Goal: Check status: Check status

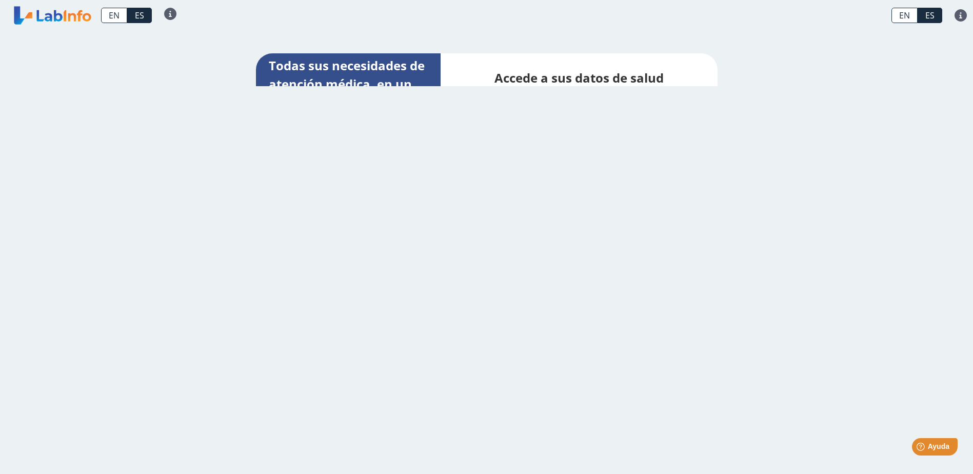
click at [71, 19] on link at bounding box center [52, 16] width 85 height 26
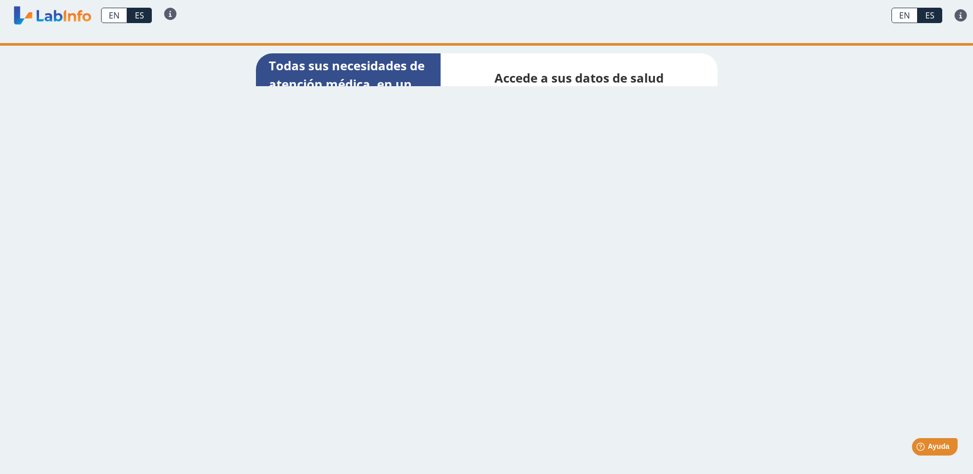
click at [71, 19] on link at bounding box center [52, 16] width 85 height 26
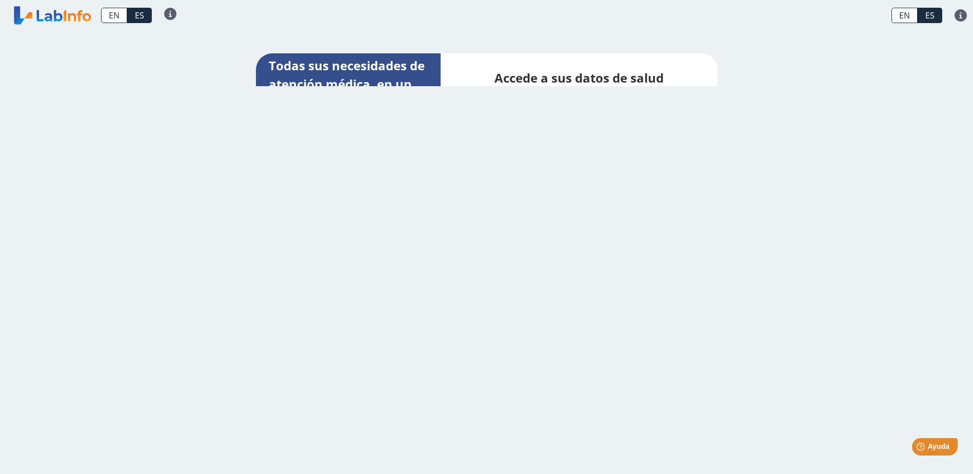
click at [476, 78] on h2 "Accede a sus datos de salud en cualquier lugar, en todo momento." at bounding box center [579, 96] width 246 height 55
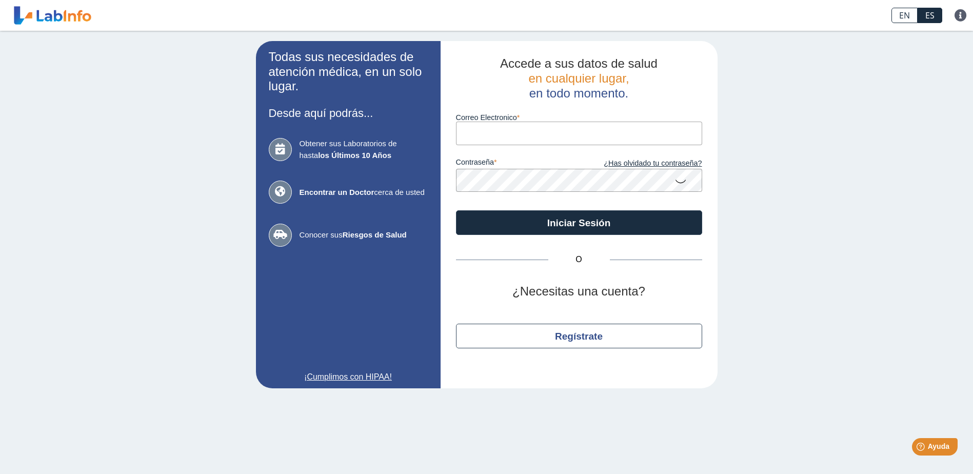
click at [172, 281] on div "Todas sus necesidades de atención médica, en un solo lugar. Desde aquí podrás..…" at bounding box center [486, 215] width 973 height 368
click at [542, 132] on input "Correo Electronico" at bounding box center [579, 133] width 246 height 23
type input "[EMAIL_ADDRESS][DOMAIN_NAME]"
click at [456, 210] on button "Iniciar Sesión" at bounding box center [579, 222] width 246 height 25
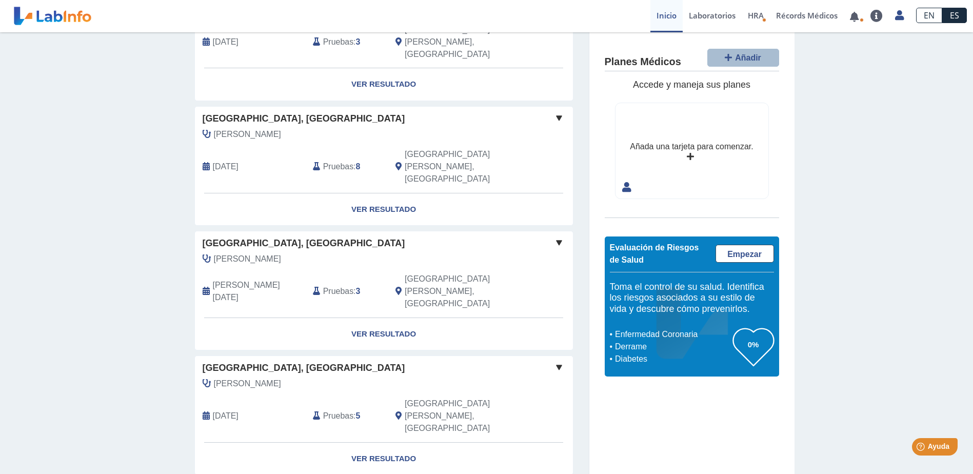
scroll to position [570, 0]
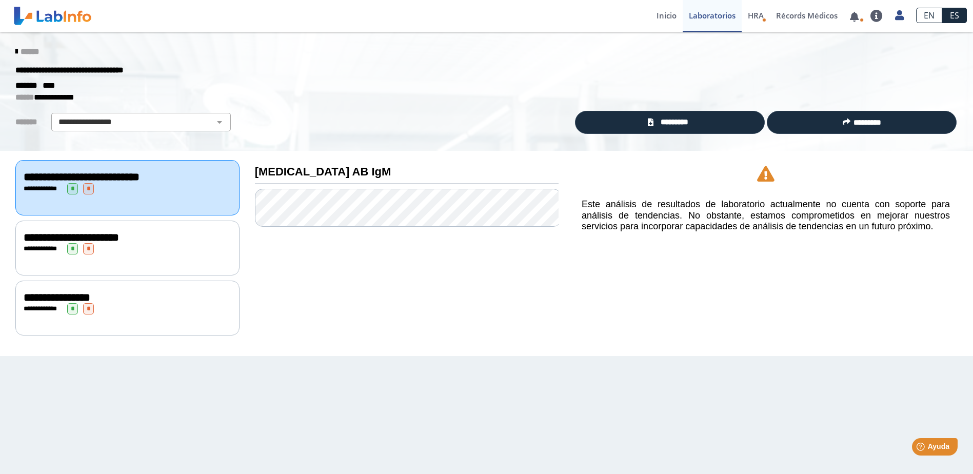
click at [15, 49] on icon at bounding box center [16, 52] width 2 height 8
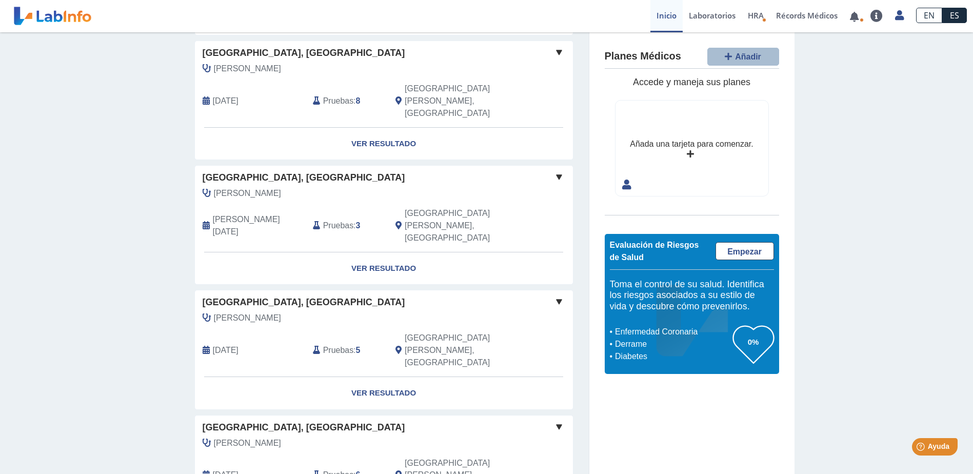
scroll to position [568, 0]
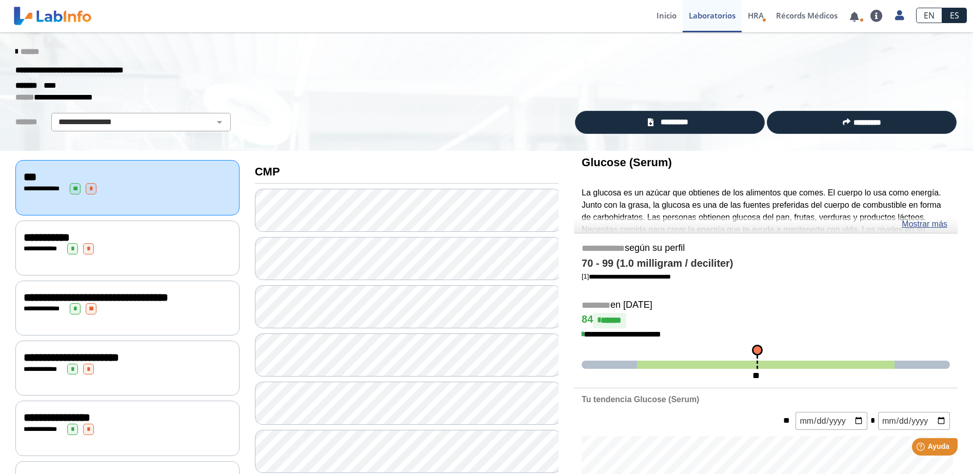
click at [15, 49] on icon at bounding box center [16, 52] width 2 height 8
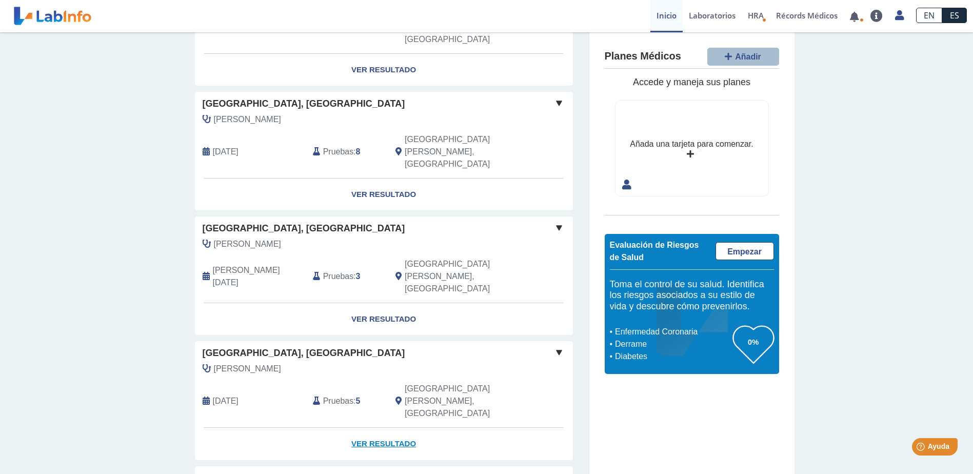
scroll to position [465, 0]
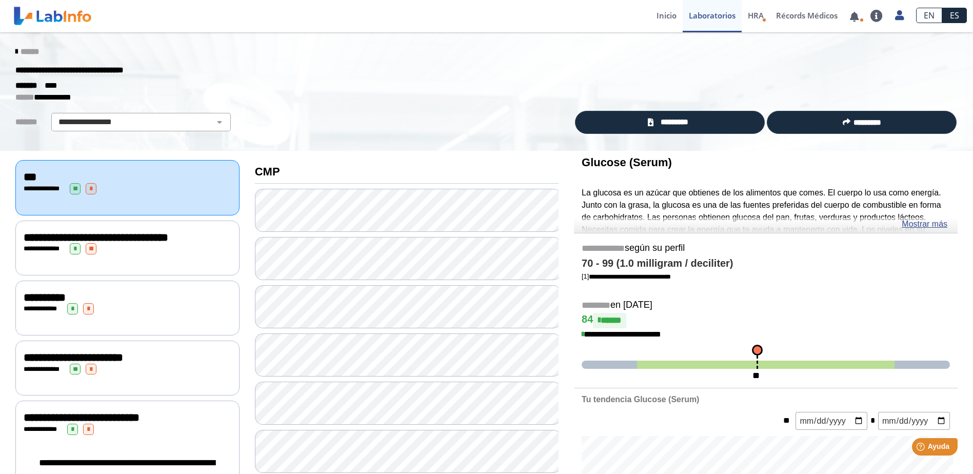
click at [131, 293] on div "**********" at bounding box center [128, 297] width 208 height 12
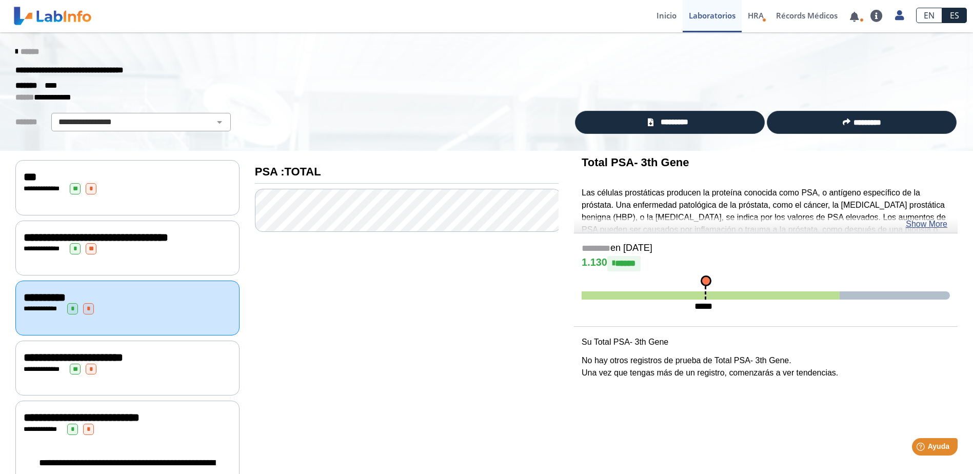
click at [15, 50] on icon at bounding box center [16, 52] width 2 height 8
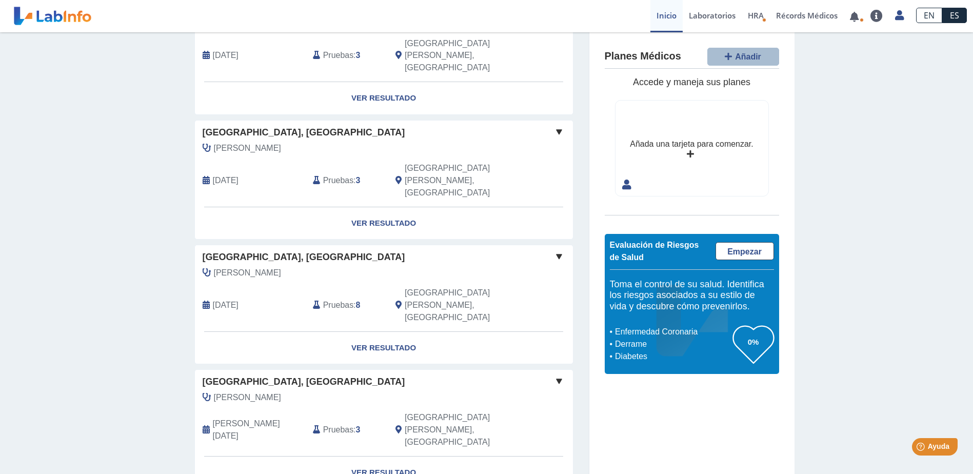
scroll to position [362, 0]
click at [379, 457] on link "Ver Resultado" at bounding box center [384, 473] width 378 height 32
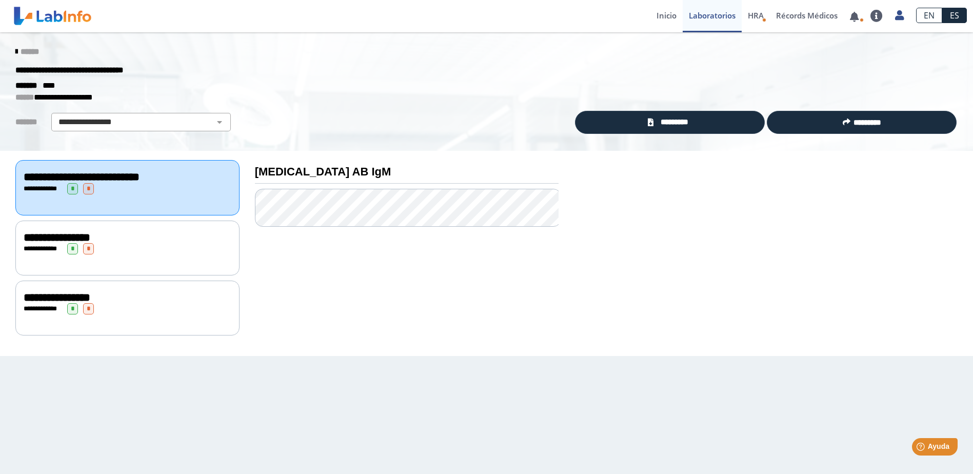
click at [15, 55] on icon at bounding box center [16, 52] width 2 height 8
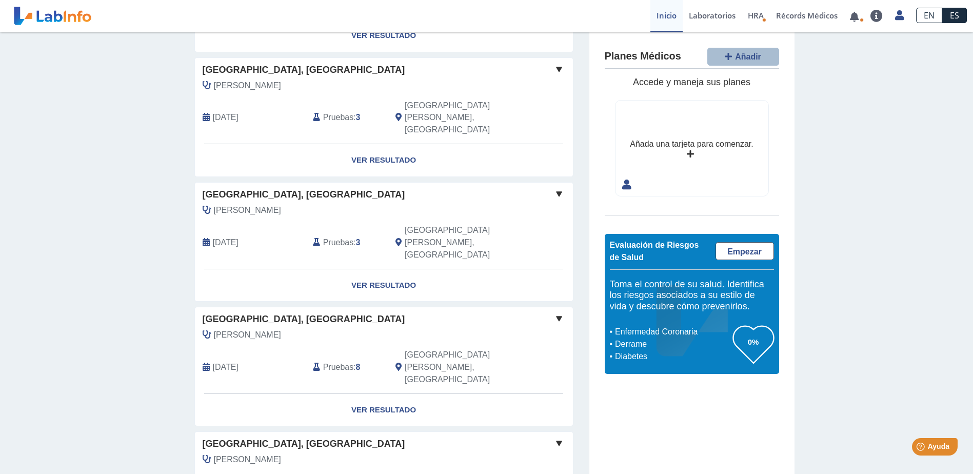
scroll to position [256, 0]
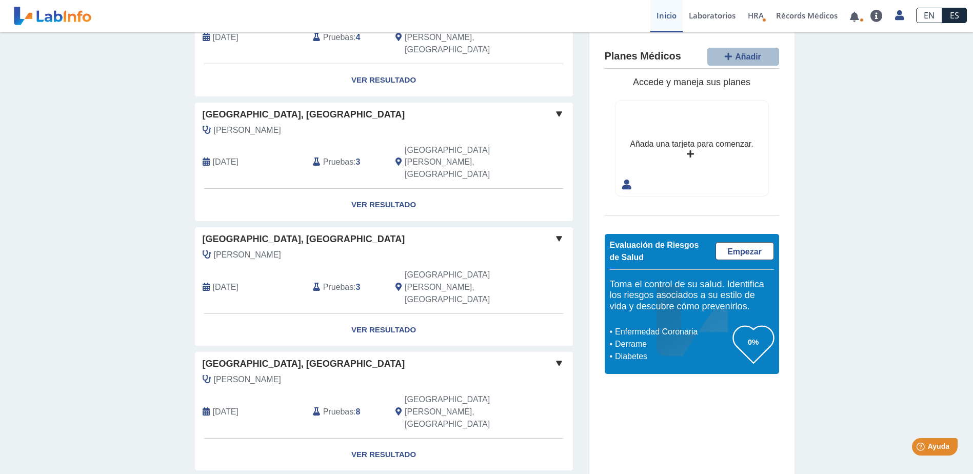
click at [235, 406] on span "[DATE]" at bounding box center [226, 412] width 26 height 12
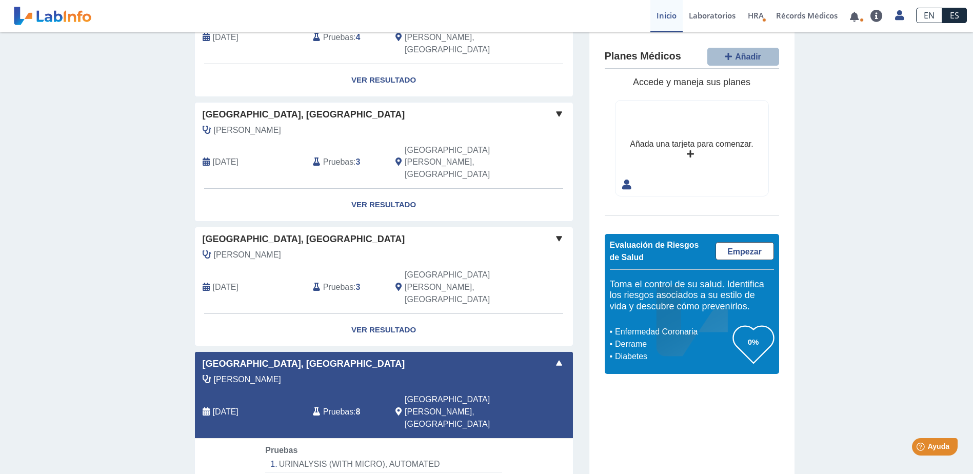
click at [235, 406] on span "[DATE]" at bounding box center [226, 412] width 26 height 12
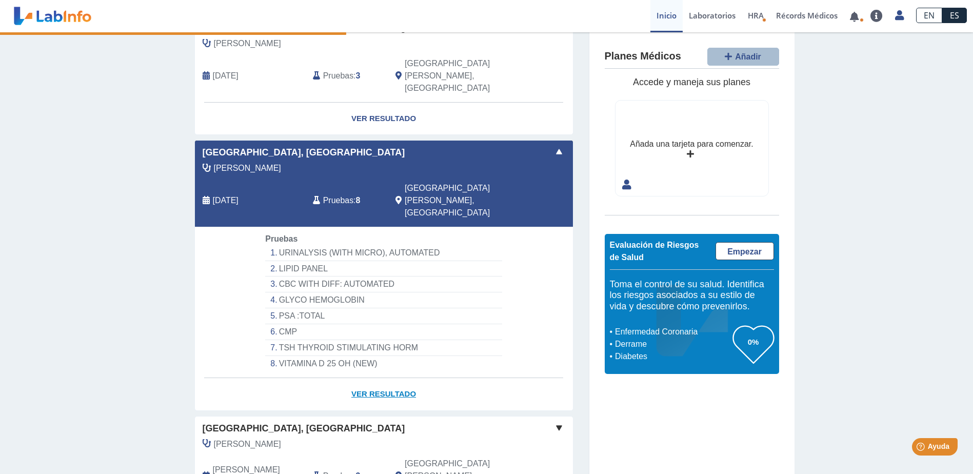
scroll to position [461, 0]
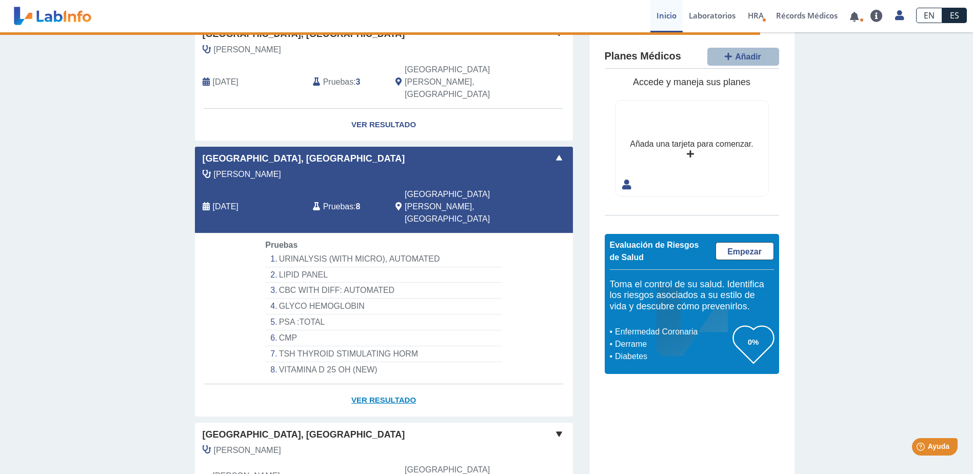
click at [377, 384] on link "Ver Resultado" at bounding box center [384, 400] width 378 height 32
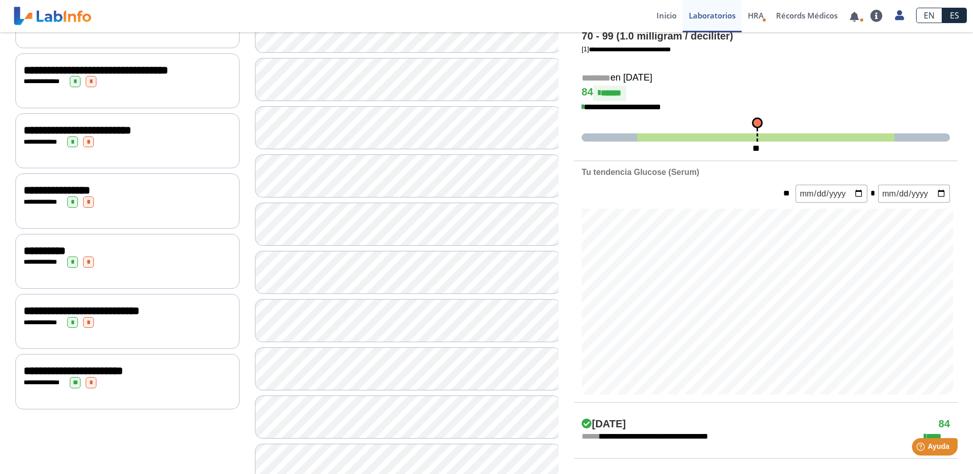
scroll to position [256, 0]
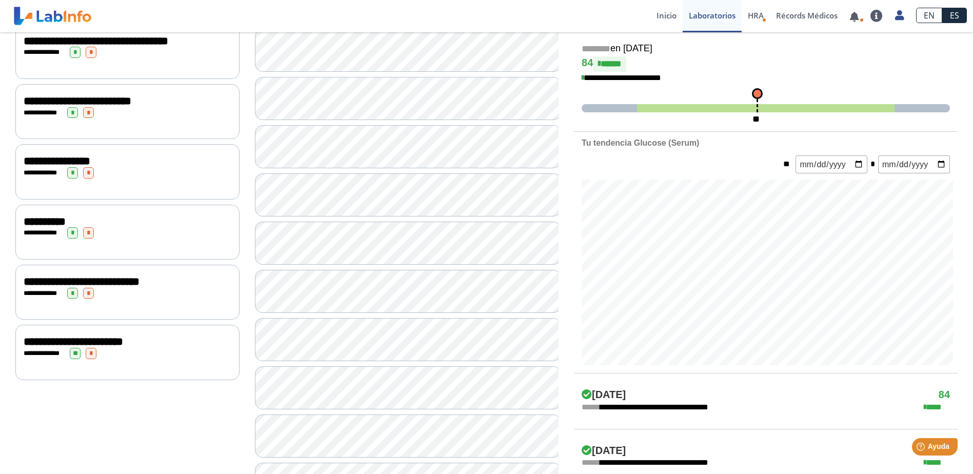
click at [117, 227] on div "**********" at bounding box center [128, 232] width 208 height 11
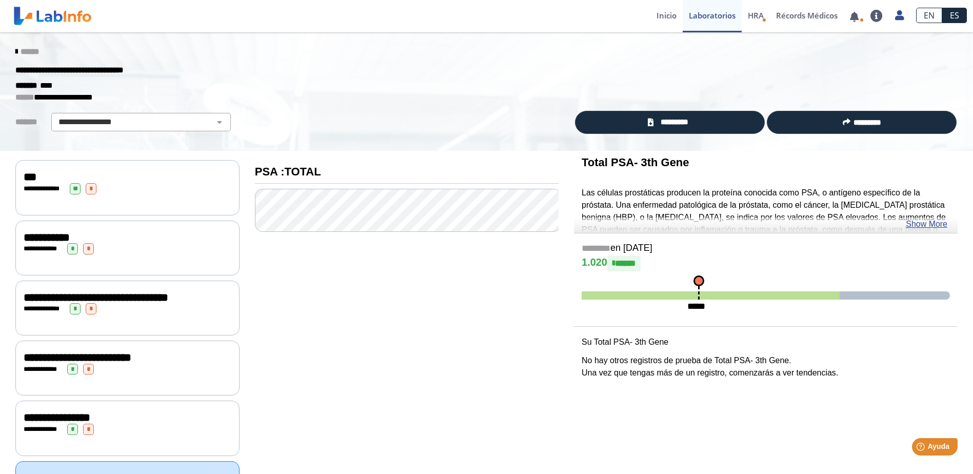
click at [130, 243] on div "**********" at bounding box center [128, 248] width 208 height 11
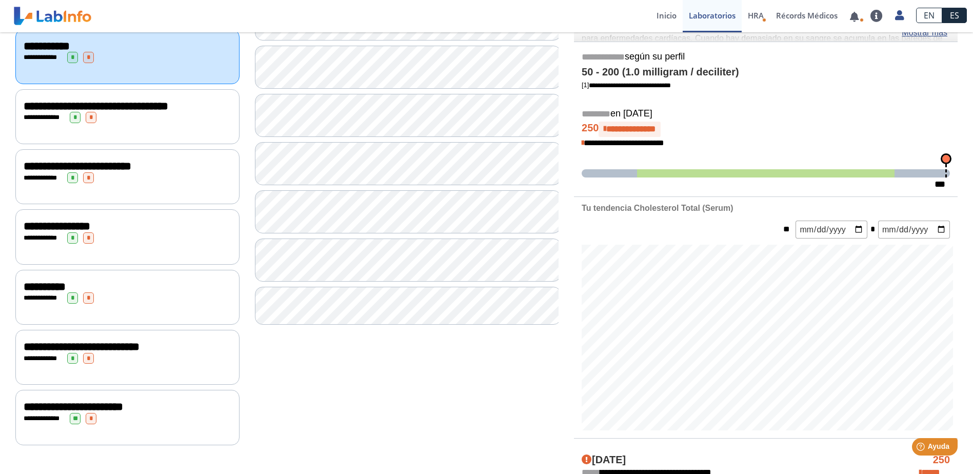
scroll to position [359, 0]
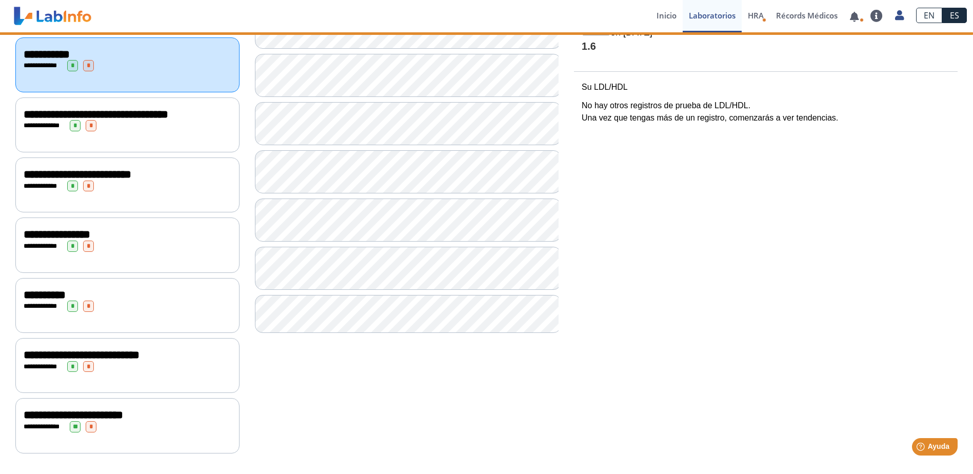
scroll to position [175, 0]
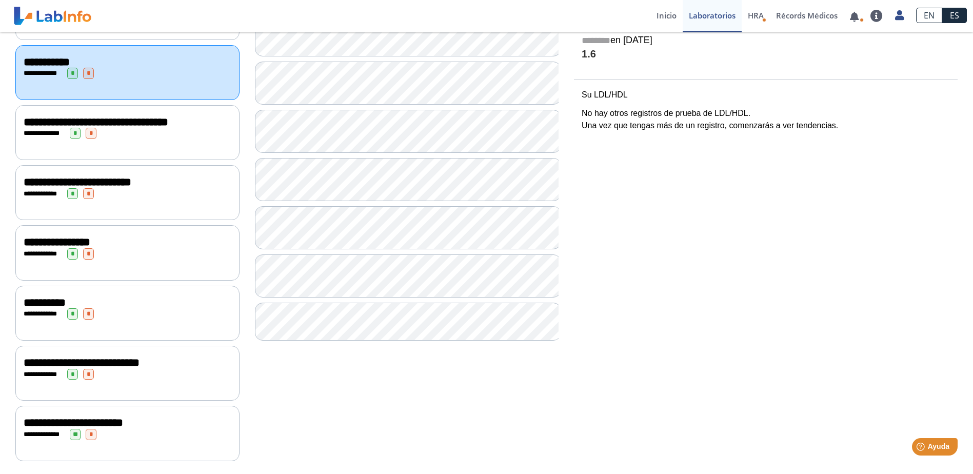
click at [48, 310] on span "**********" at bounding box center [43, 313] width 28 height 7
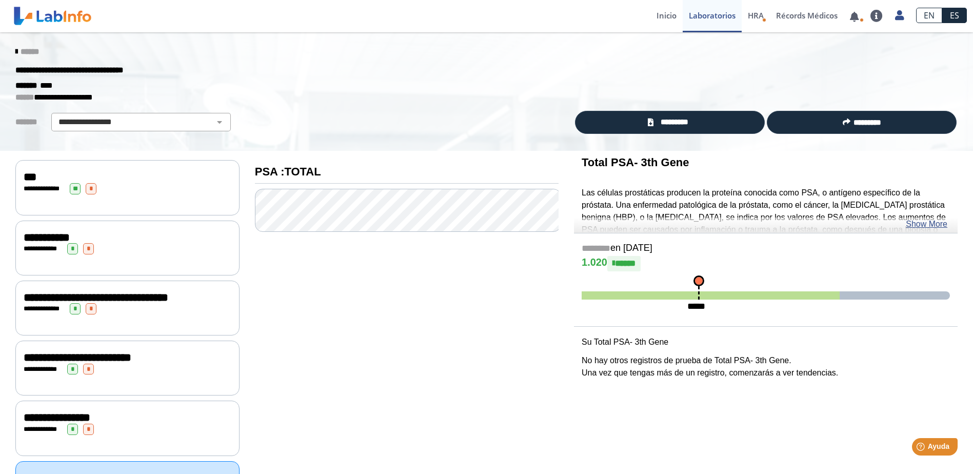
click at [15, 49] on icon at bounding box center [16, 52] width 2 height 8
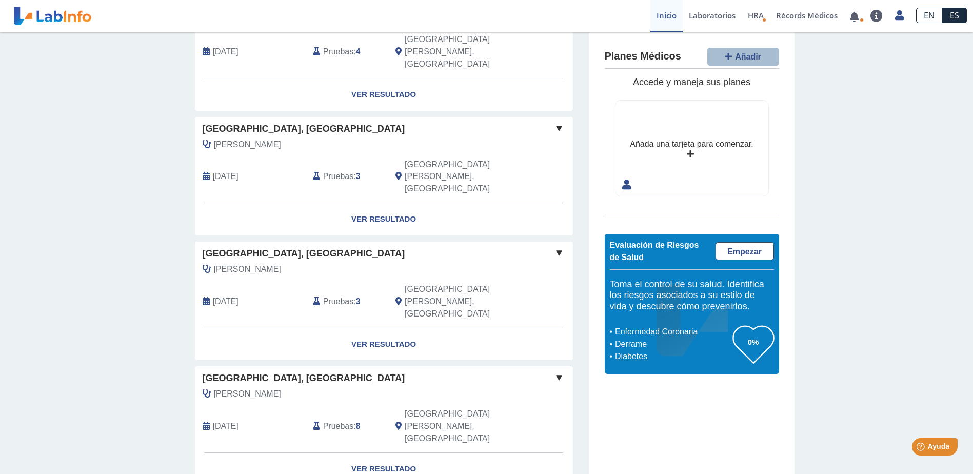
scroll to position [205, 0]
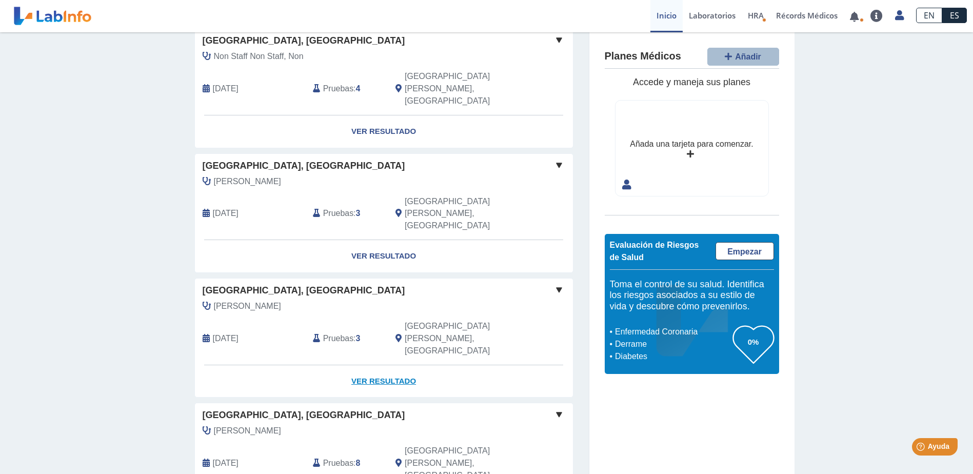
click at [390, 365] on link "Ver Resultado" at bounding box center [384, 381] width 378 height 32
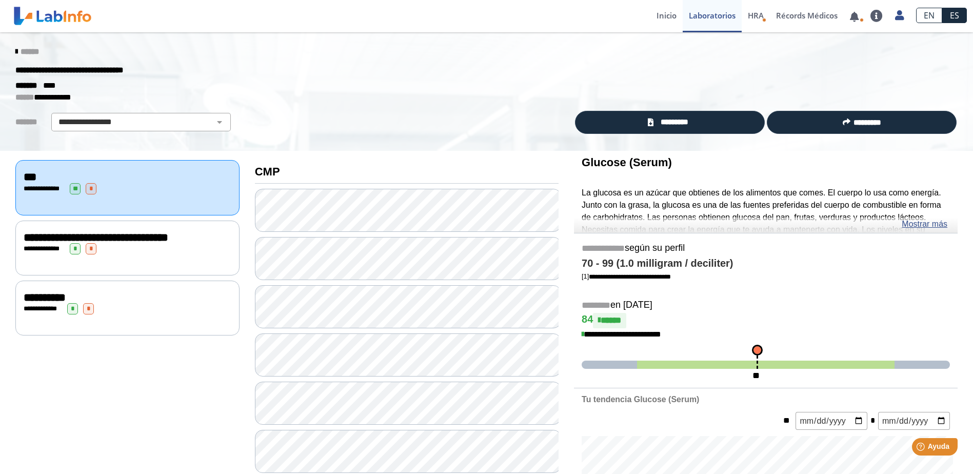
click at [56, 297] on span "**********" at bounding box center [45, 297] width 42 height 11
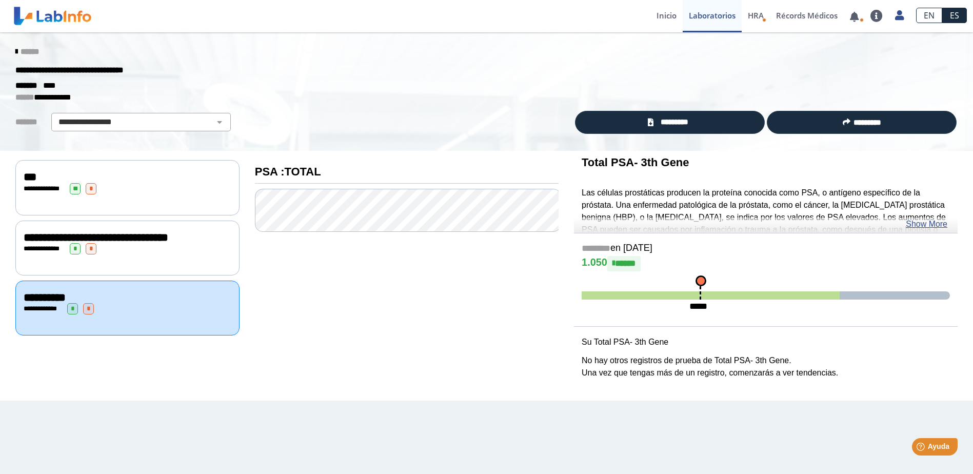
click at [15, 49] on icon at bounding box center [16, 52] width 2 height 8
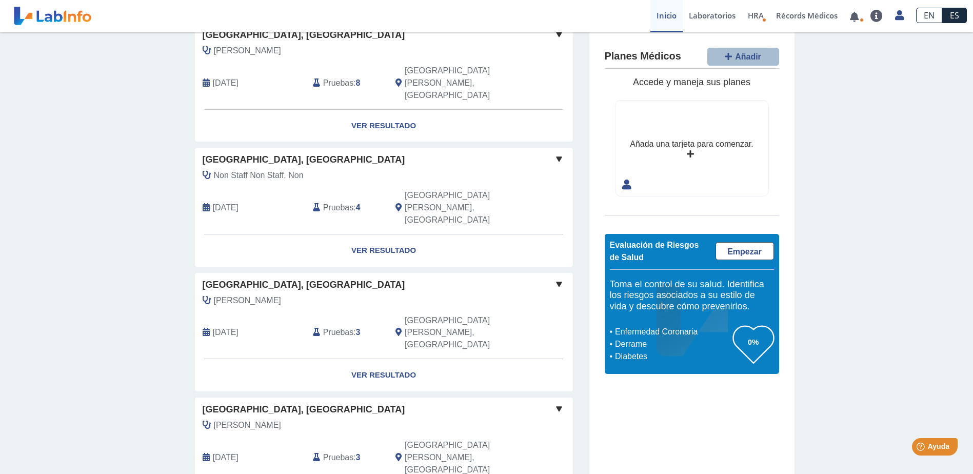
scroll to position [55, 0]
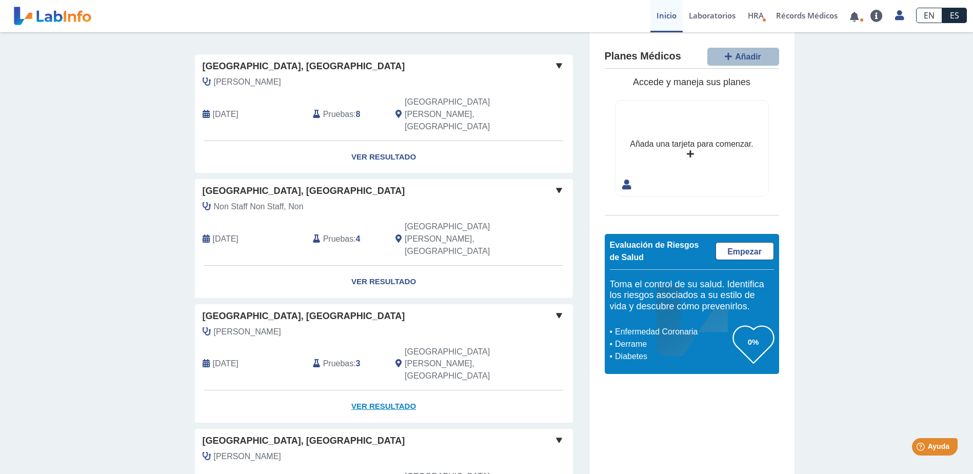
click at [380, 390] on link "Ver Resultado" at bounding box center [384, 406] width 378 height 32
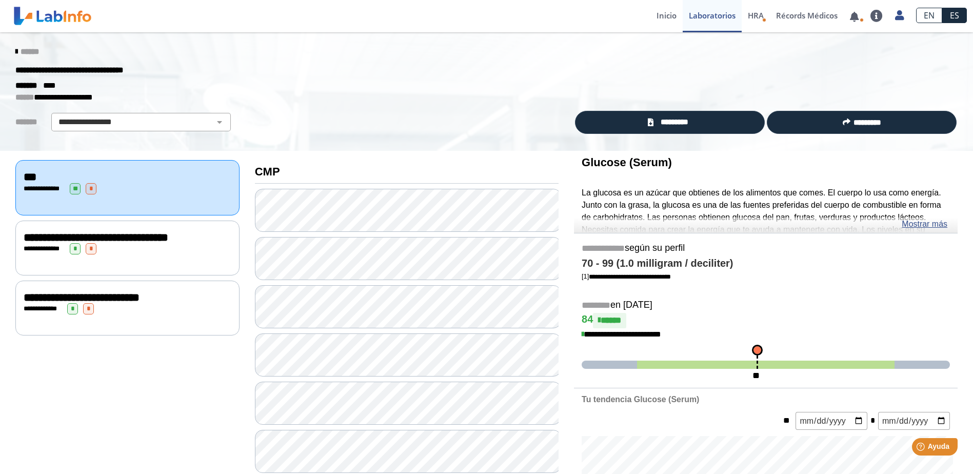
click at [15, 50] on icon at bounding box center [16, 52] width 2 height 8
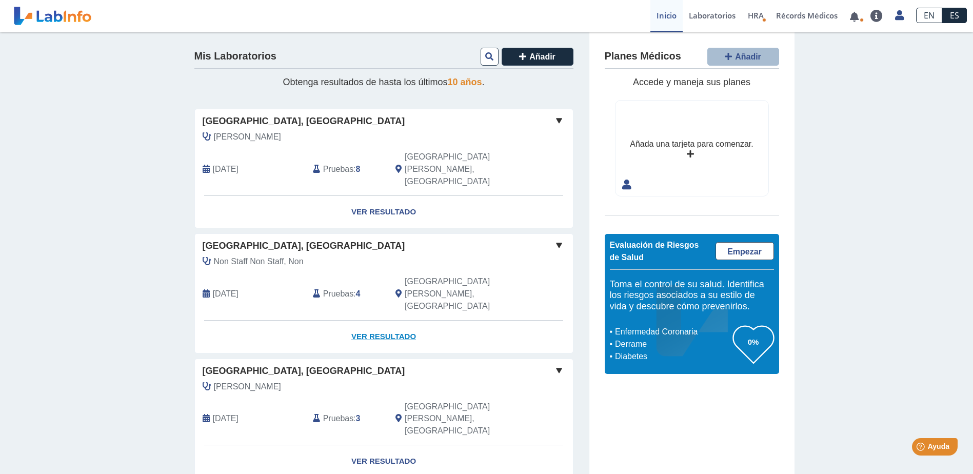
click at [378, 320] on link "Ver Resultado" at bounding box center [384, 336] width 378 height 32
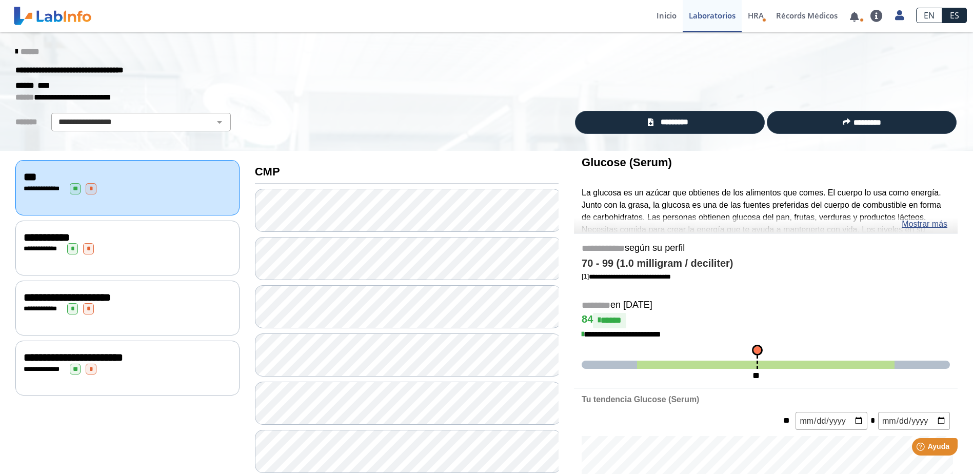
click at [15, 52] on icon at bounding box center [16, 52] width 2 height 8
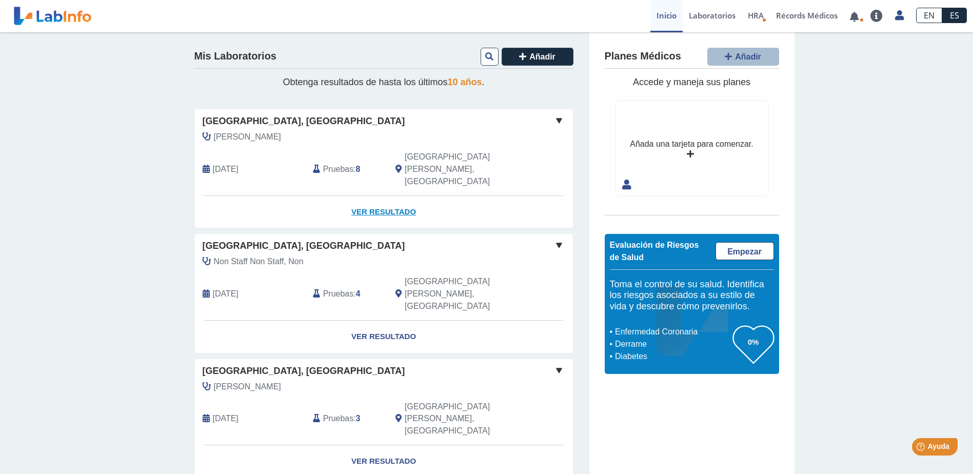
click at [376, 196] on link "Ver Resultado" at bounding box center [384, 212] width 378 height 32
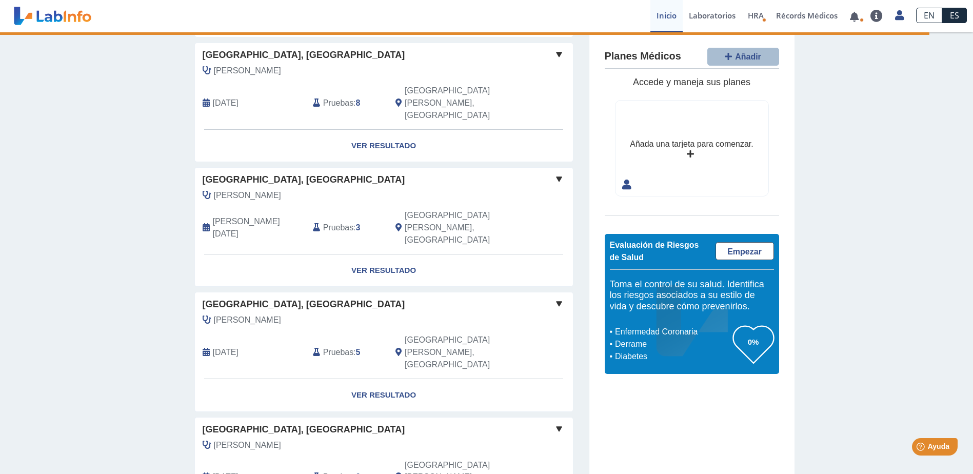
scroll to position [568, 0]
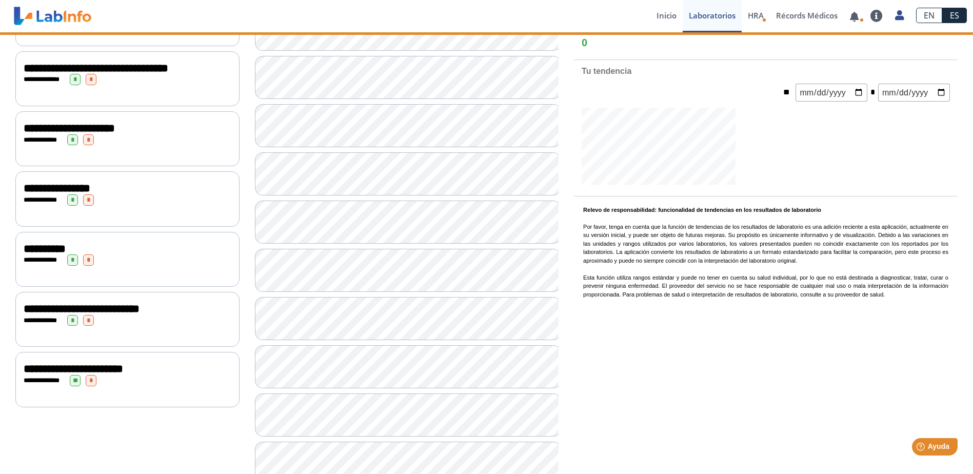
scroll to position [106, 0]
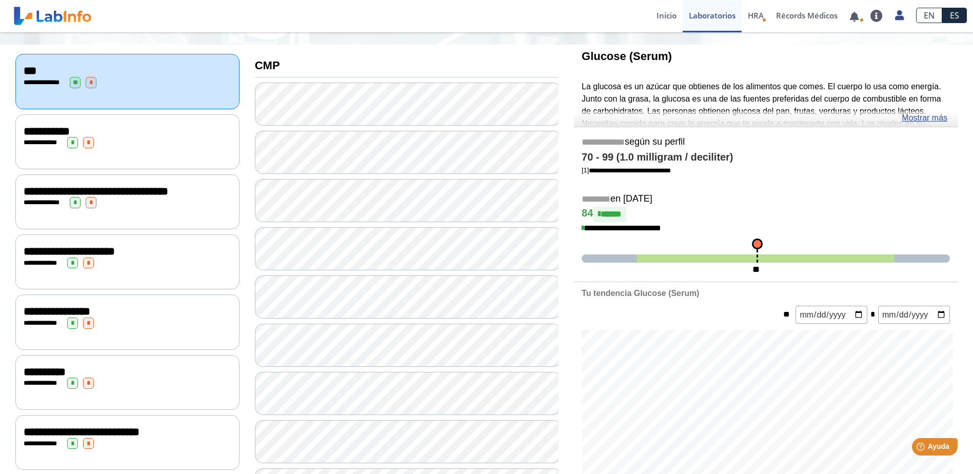
click at [108, 367] on div "**********" at bounding box center [128, 372] width 208 height 12
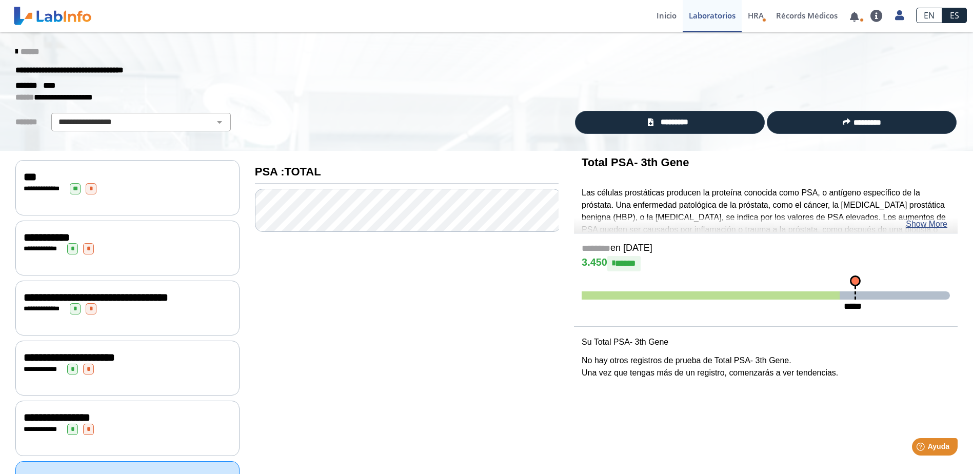
click at [856, 279] on div "*****" at bounding box center [855, 281] width 8 height 8
click at [15, 52] on icon at bounding box center [16, 52] width 2 height 8
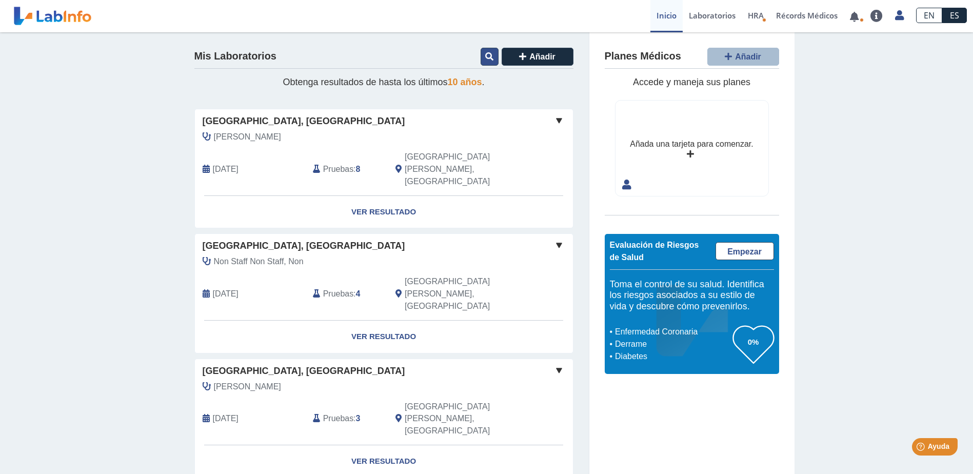
click at [487, 60] on icon at bounding box center [489, 56] width 8 height 8
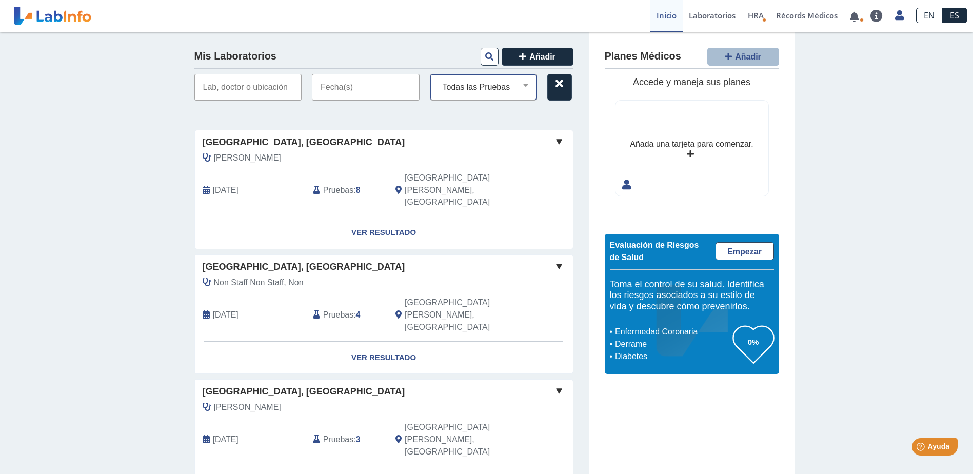
click at [520, 87] on select "Todas las Pruebas cbc with diff: automated cmp covid-19 antigen covid-19 molecu…" at bounding box center [487, 86] width 98 height 13
select select "psa :total"
click at [438, 80] on select "Todas las Pruebas cbc with diff: automated cmp covid-19 antigen covid-19 molecu…" at bounding box center [487, 86] width 98 height 13
click at [399, 83] on input "text" at bounding box center [366, 87] width 108 height 27
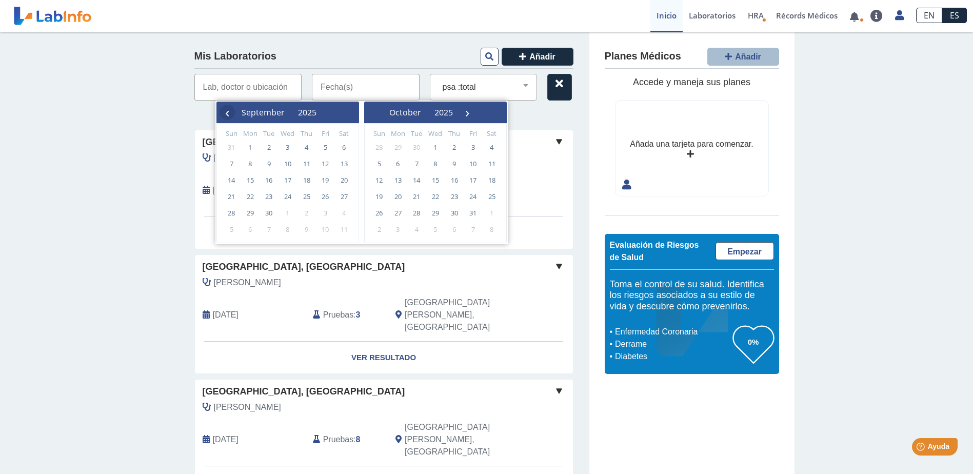
click at [226, 113] on span "‹" at bounding box center [226, 112] width 15 height 15
click at [287, 111] on span "2025" at bounding box center [277, 112] width 18 height 11
click at [229, 114] on span "‹" at bounding box center [226, 112] width 15 height 15
click at [331, 220] on span "2017" at bounding box center [337, 224] width 24 height 24
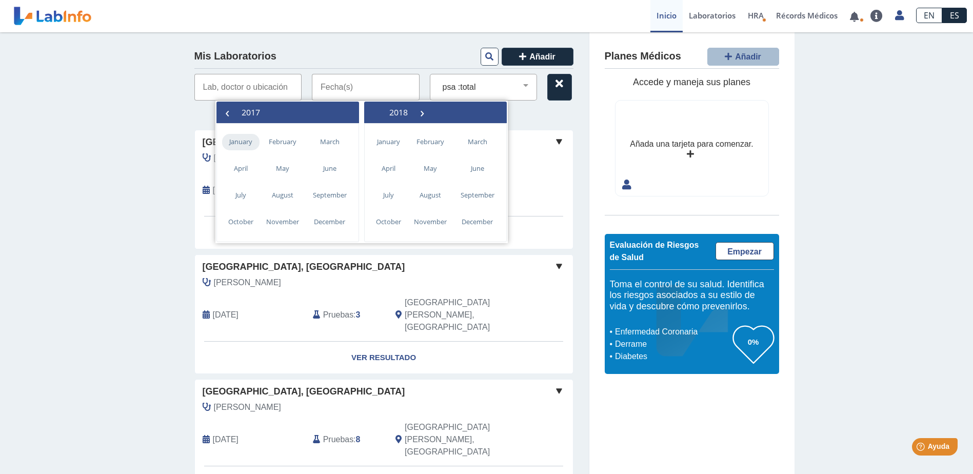
click at [247, 142] on span "January" at bounding box center [240, 142] width 37 height 16
click at [409, 111] on span "February" at bounding box center [406, 112] width 35 height 11
click at [430, 109] on span "›" at bounding box center [421, 112] width 15 height 15
click at [226, 111] on span "‹" at bounding box center [226, 112] width 15 height 15
click at [430, 110] on span "›" at bounding box center [421, 112] width 15 height 15
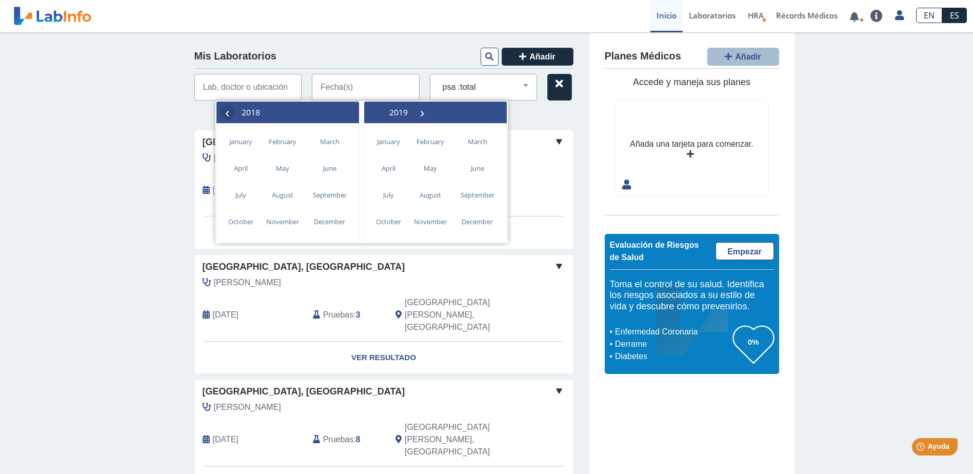
click at [229, 112] on span "‹" at bounding box center [226, 112] width 15 height 15
click at [414, 112] on button "2018" at bounding box center [398, 112] width 32 height 15
click at [344, 226] on span "2025" at bounding box center [337, 224] width 24 height 24
click at [227, 109] on span "‹" at bounding box center [226, 112] width 15 height 15
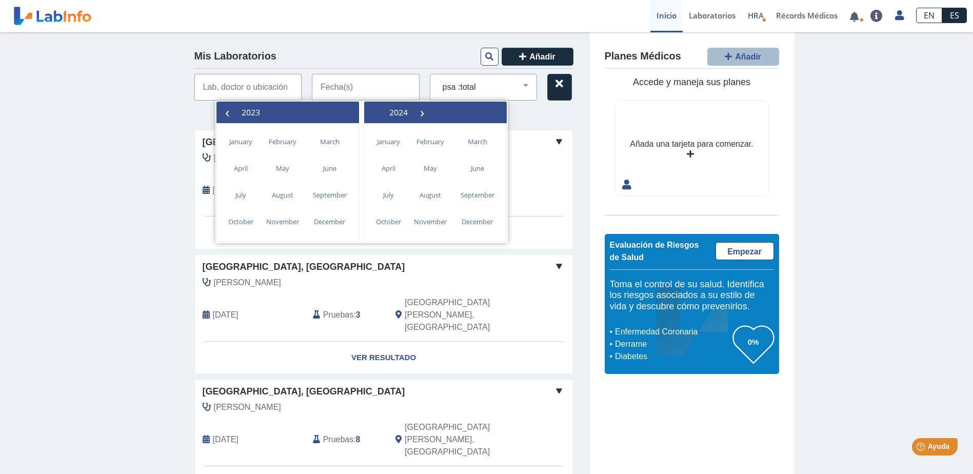
click at [227, 109] on span "‹" at bounding box center [226, 112] width 15 height 15
click at [243, 136] on span "January" at bounding box center [240, 142] width 37 height 16
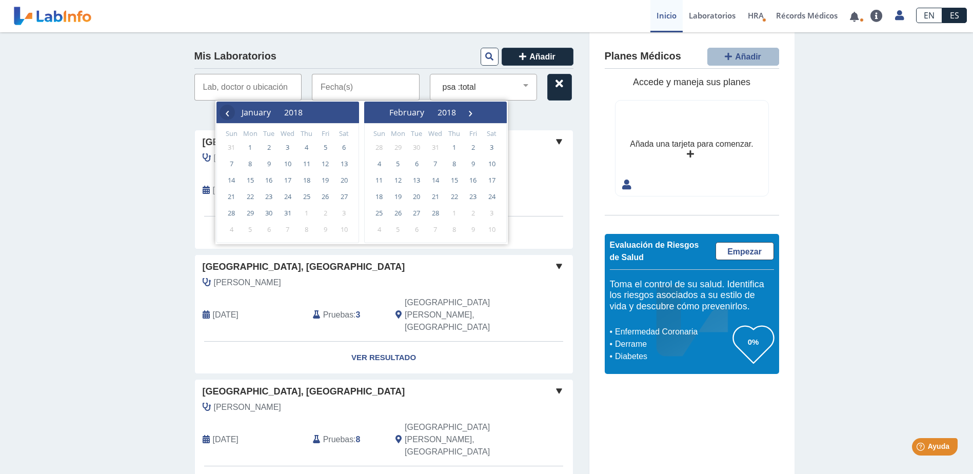
click at [228, 115] on span "‹" at bounding box center [226, 112] width 15 height 15
click at [274, 114] on span "December" at bounding box center [261, 112] width 41 height 11
click at [247, 141] on span "January" at bounding box center [240, 142] width 37 height 16
click at [535, 117] on div "Mis Laboratorios Añadir Todas las Pruebas cbc with diff: automated cmp covid-19…" at bounding box center [384, 346] width 410 height 628
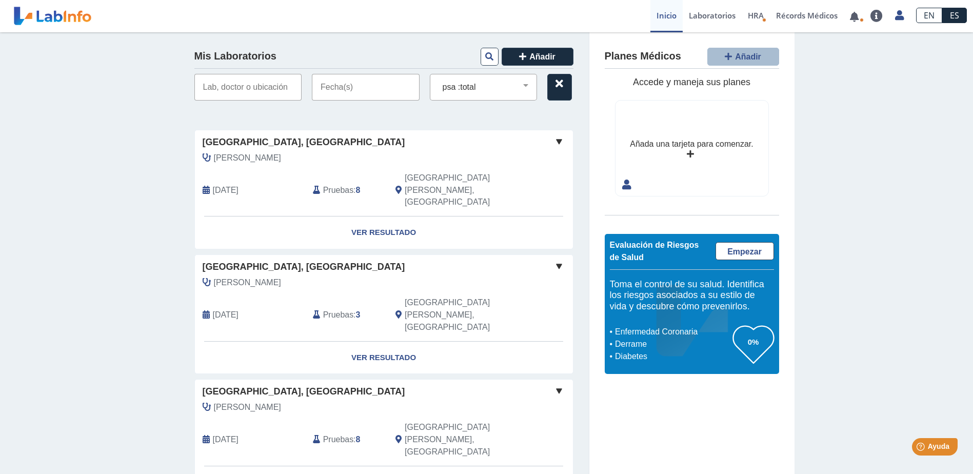
click at [383, 88] on input "text" at bounding box center [366, 87] width 108 height 27
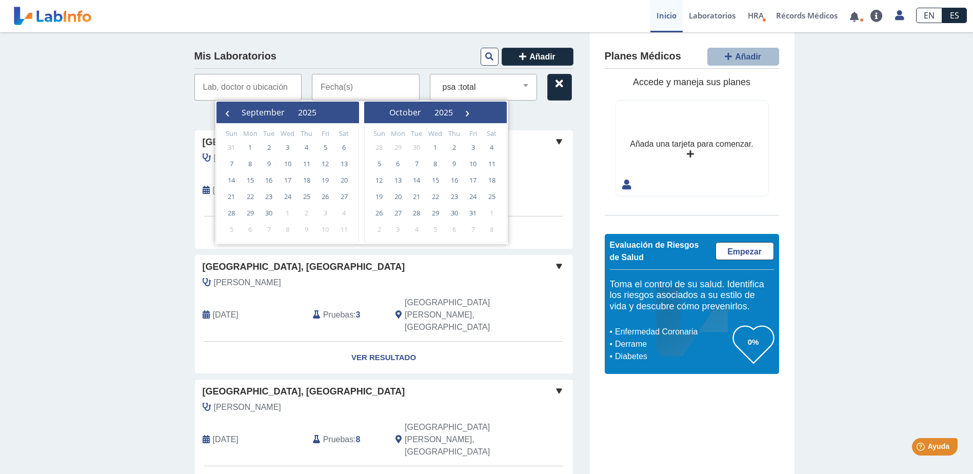
click at [536, 113] on div "Mis Laboratorios Añadir Todas las Pruebas cbc with diff: automated cmp covid-19…" at bounding box center [384, 346] width 410 height 628
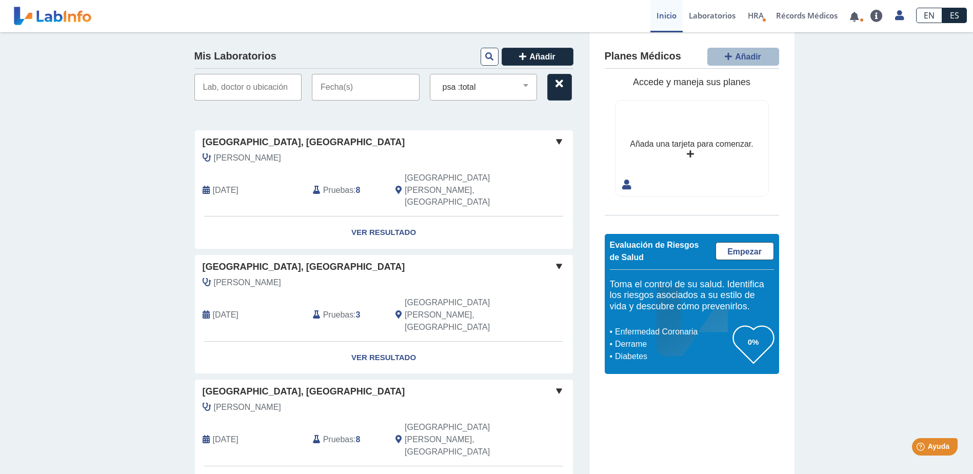
click at [375, 92] on input "text" at bounding box center [366, 87] width 108 height 27
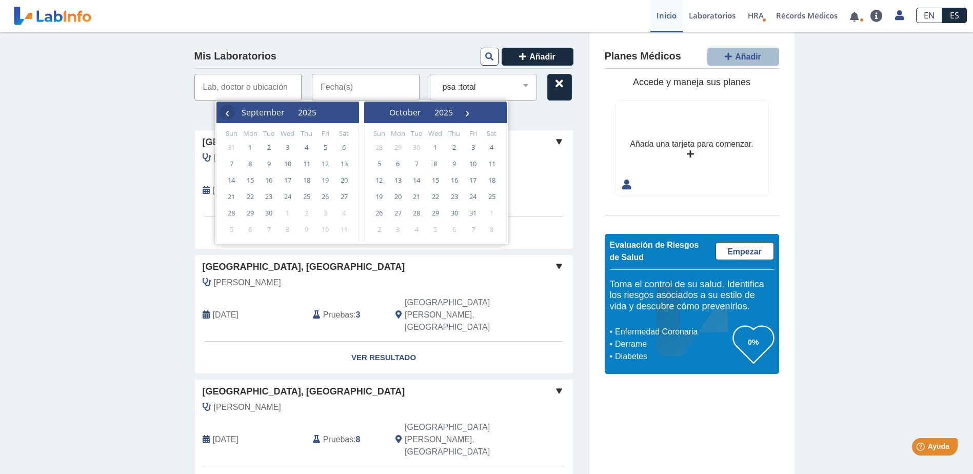
click at [226, 114] on span "‹" at bounding box center [226, 112] width 15 height 15
click at [328, 148] on span "1" at bounding box center [325, 147] width 16 height 16
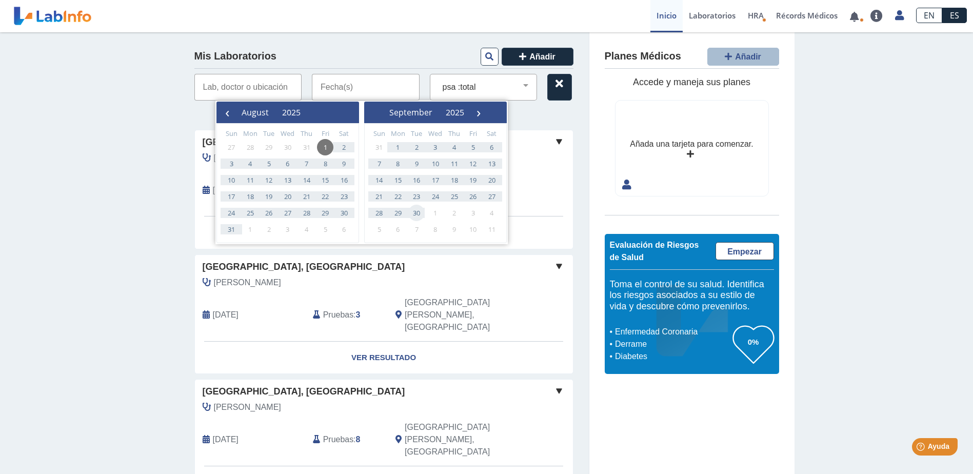
click at [420, 213] on span "30" at bounding box center [416, 213] width 16 height 16
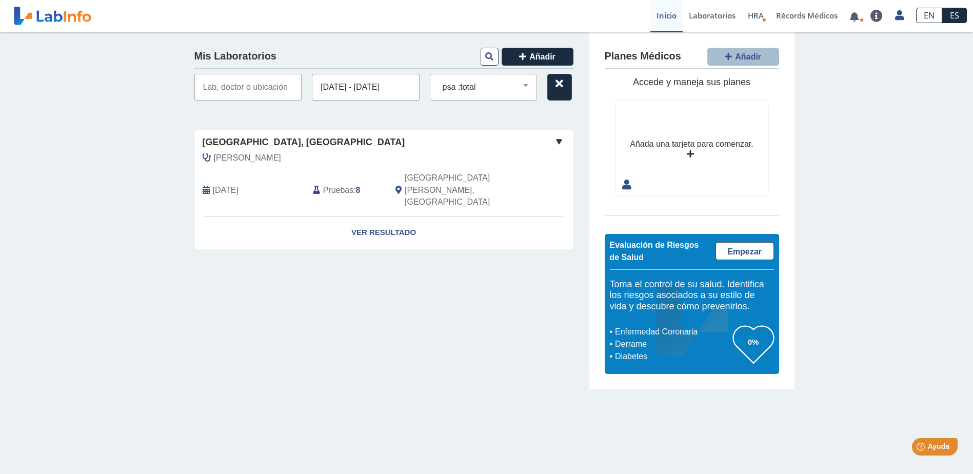
click at [333, 89] on input "[DATE] - [DATE]" at bounding box center [366, 87] width 108 height 27
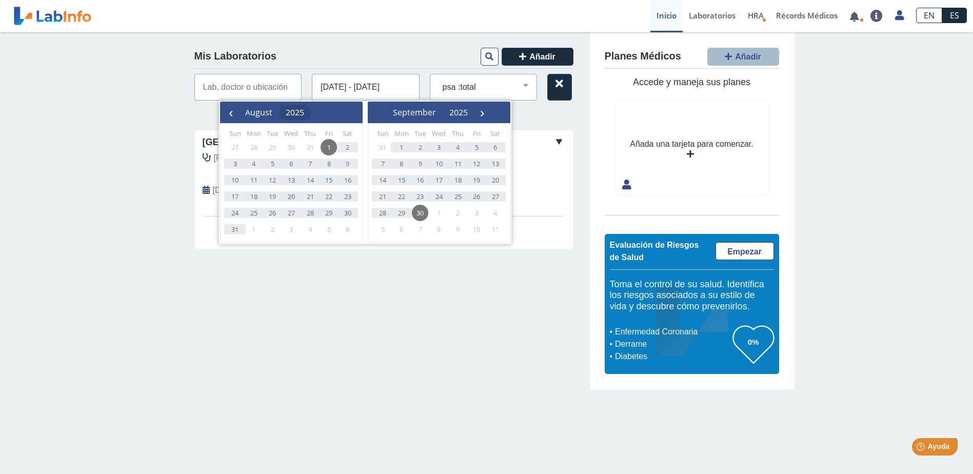
click at [311, 112] on button "2025" at bounding box center [295, 112] width 32 height 15
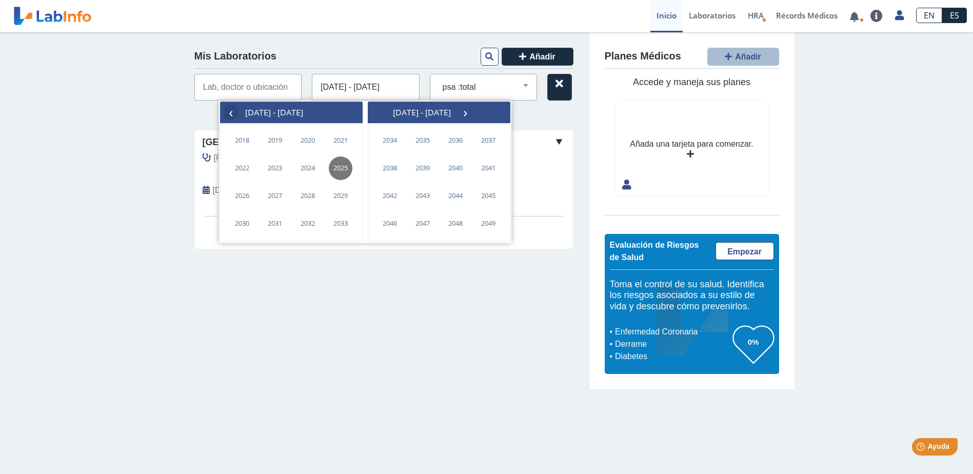
click at [232, 111] on span "‹" at bounding box center [230, 112] width 15 height 15
click at [339, 221] on span "2017" at bounding box center [341, 224] width 24 height 24
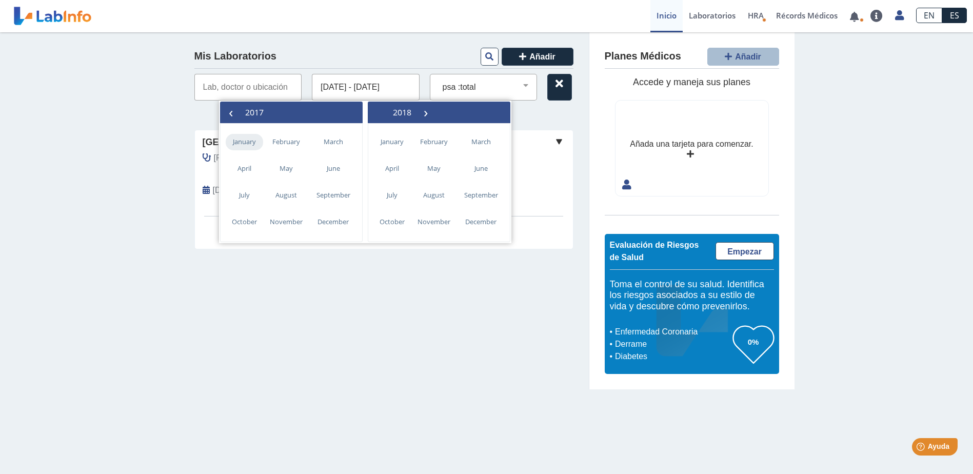
click at [250, 140] on span "January" at bounding box center [244, 142] width 37 height 16
click at [237, 145] on span "1" at bounding box center [235, 147] width 16 height 16
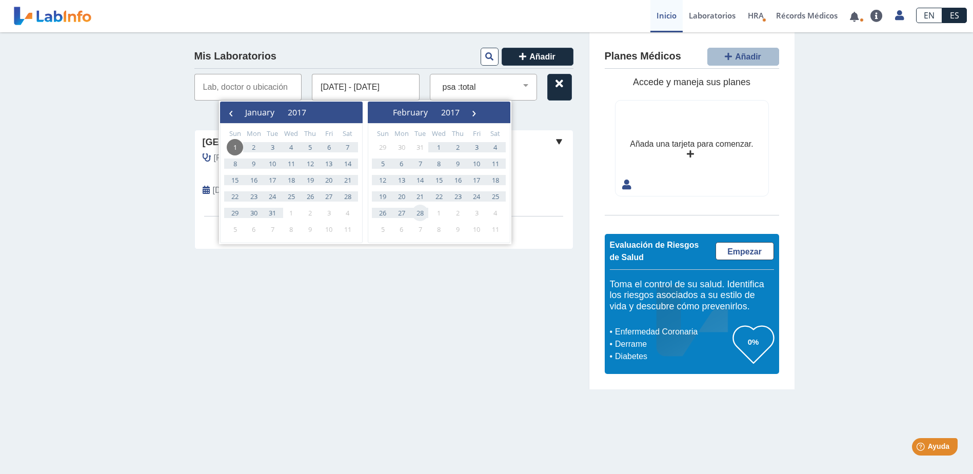
click at [422, 213] on span "28" at bounding box center [420, 213] width 16 height 16
type input "[DATE] - [DATE]"
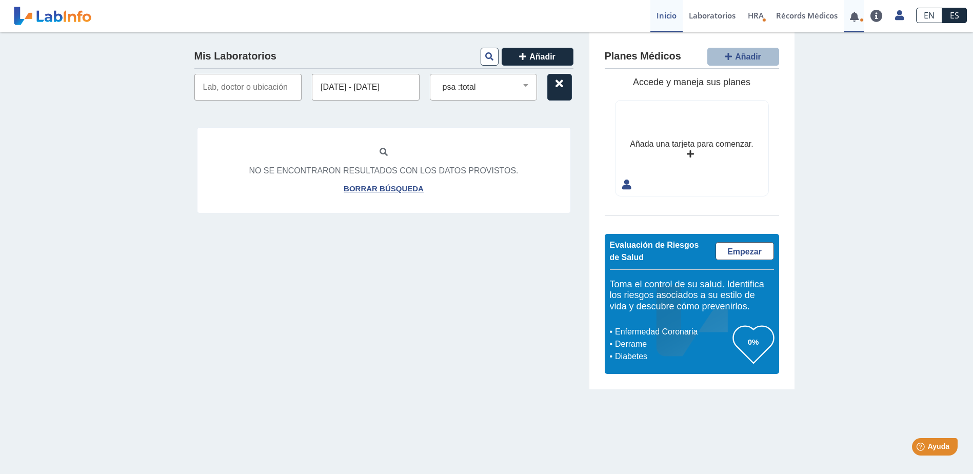
click at [853, 18] on link at bounding box center [853, 17] width 21 height 8
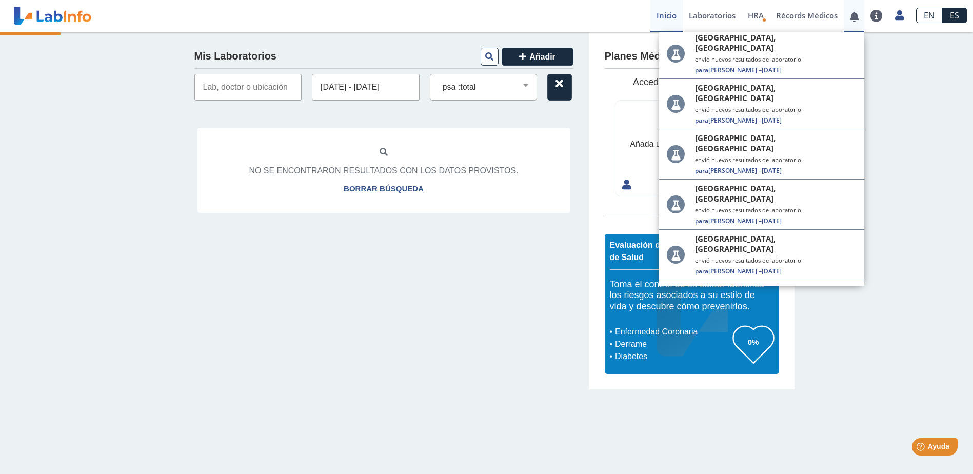
scroll to position [826, 0]
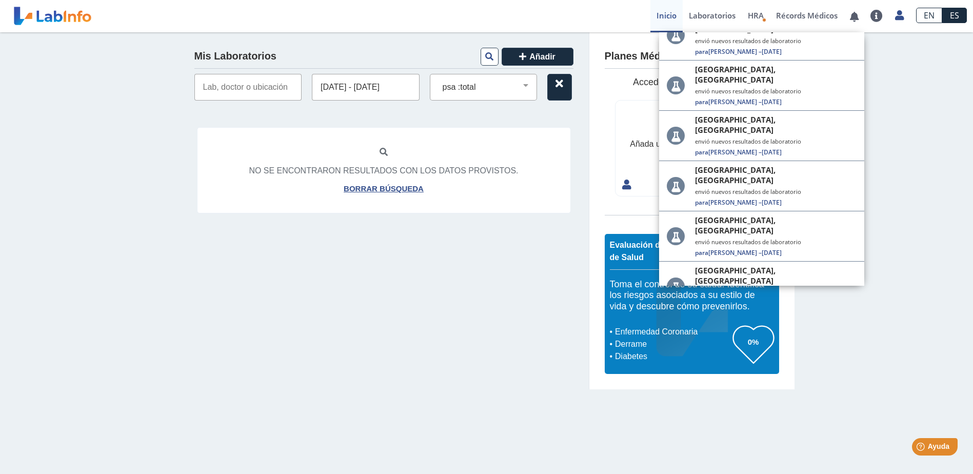
drag, startPoint x: 911, startPoint y: 169, endPoint x: 912, endPoint y: 158, distance: 10.8
click at [912, 168] on div "Mis Laboratorios Añadir [DATE] - [DATE] Todas las Pruebas cbc with diff: automa…" at bounding box center [486, 210] width 973 height 357
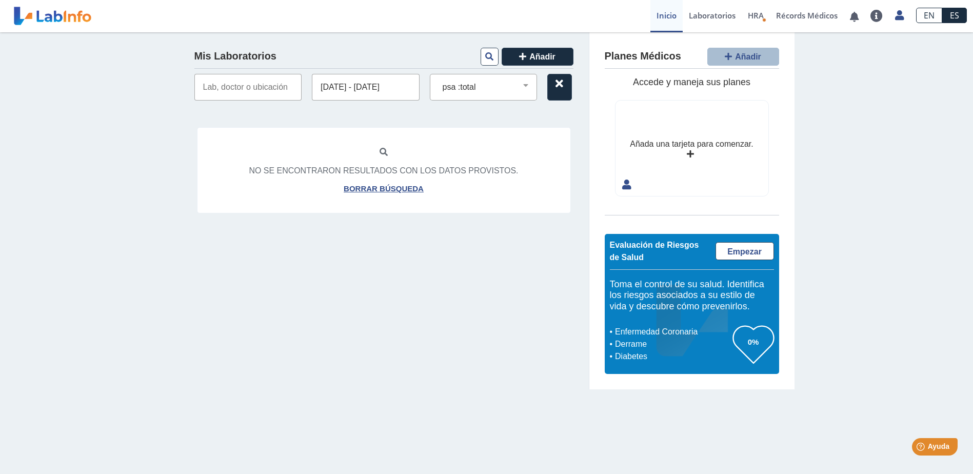
scroll to position [546, 0]
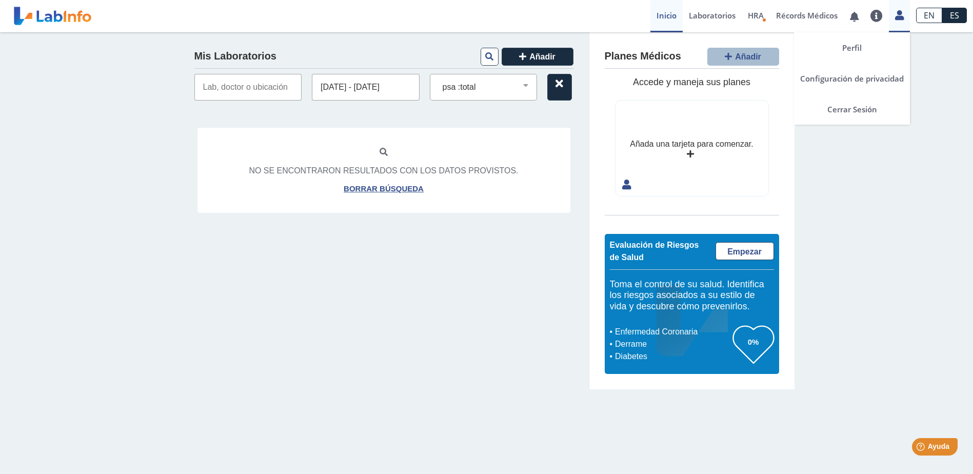
click at [903, 15] on icon at bounding box center [899, 15] width 9 height 8
click at [859, 110] on link "Cerrar Sesión" at bounding box center [852, 109] width 116 height 31
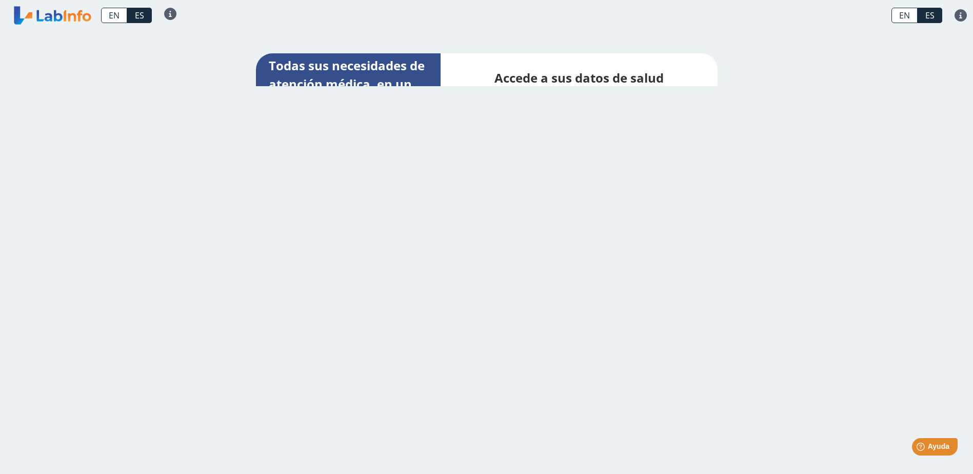
click at [54, 11] on link at bounding box center [52, 16] width 85 height 26
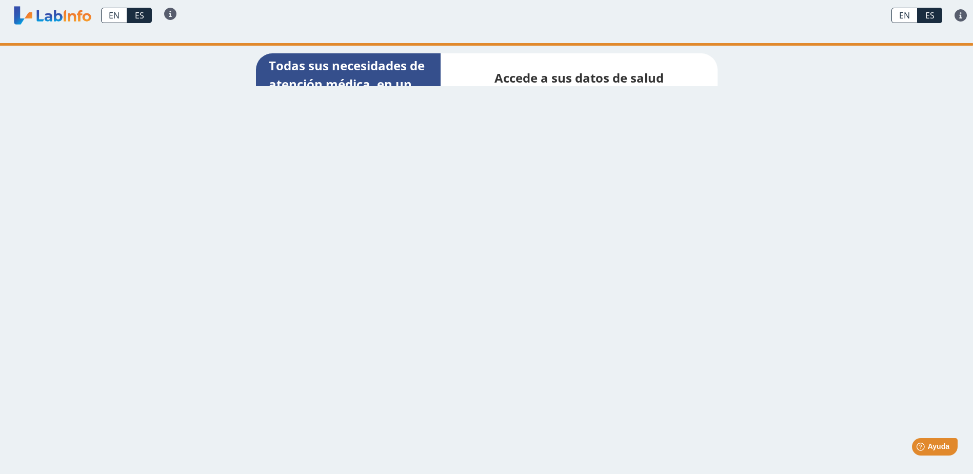
click at [54, 11] on link at bounding box center [52, 16] width 85 height 26
